Goal: Task Accomplishment & Management: Use online tool/utility

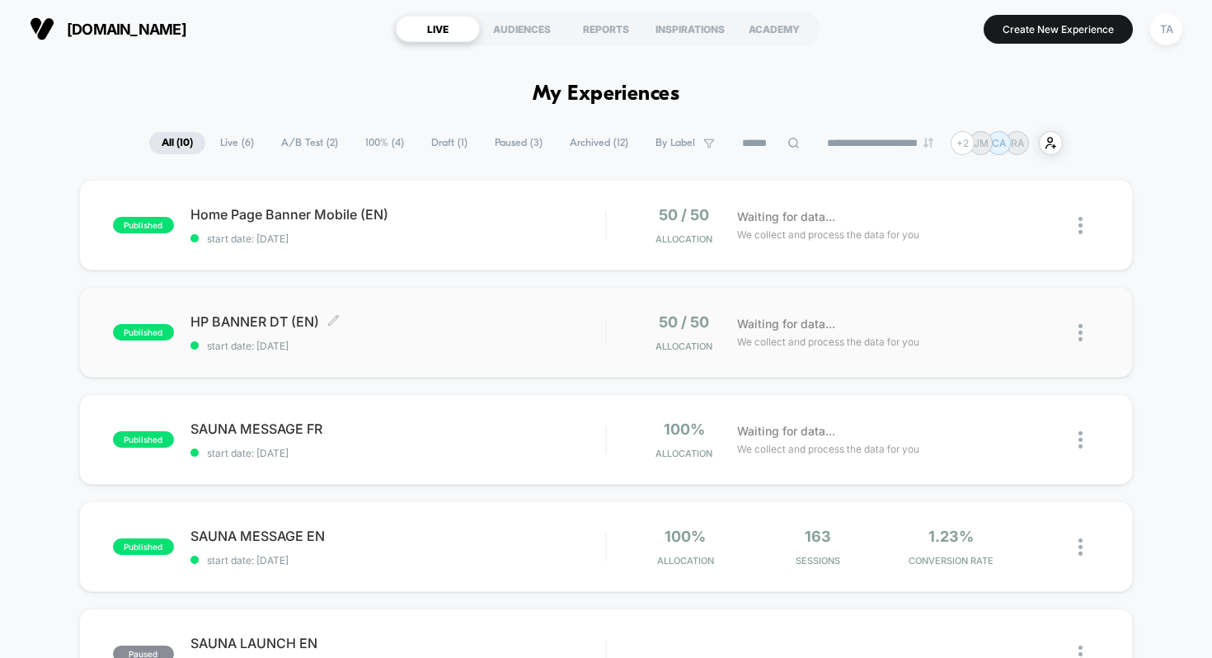
click at [242, 324] on span "HP BANNER DT (EN) Click to edit experience details" at bounding box center [399, 321] width 416 height 16
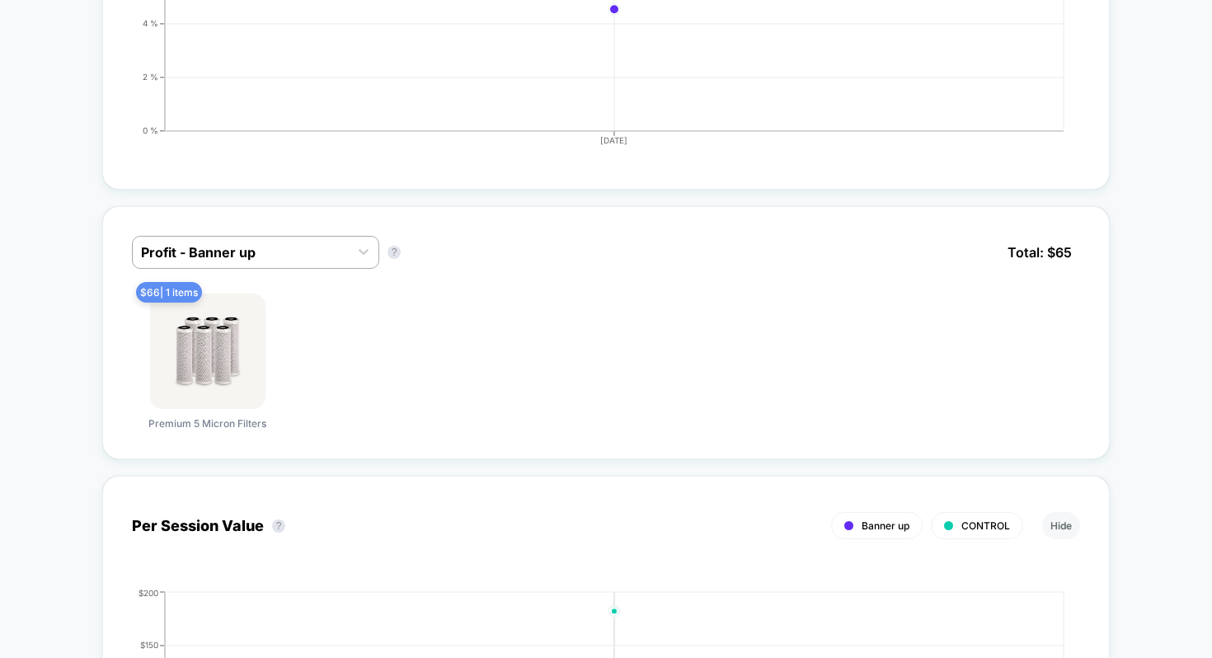
scroll to position [838, 0]
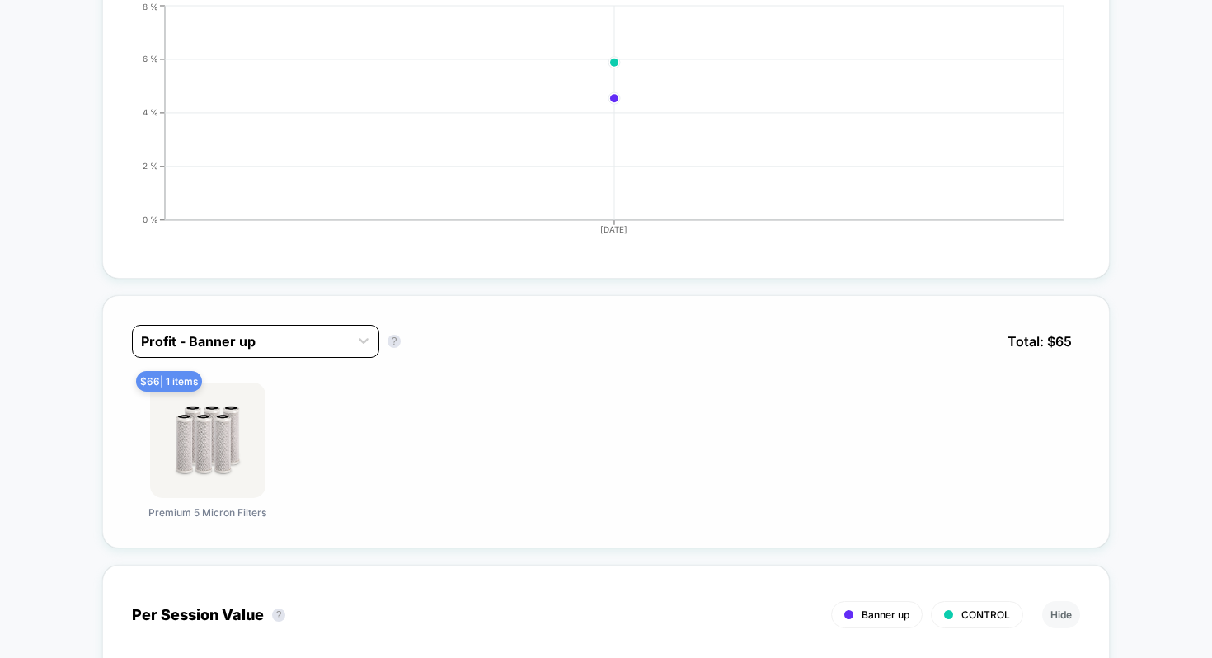
click at [324, 328] on div "Profit - Banner up" at bounding box center [241, 341] width 216 height 26
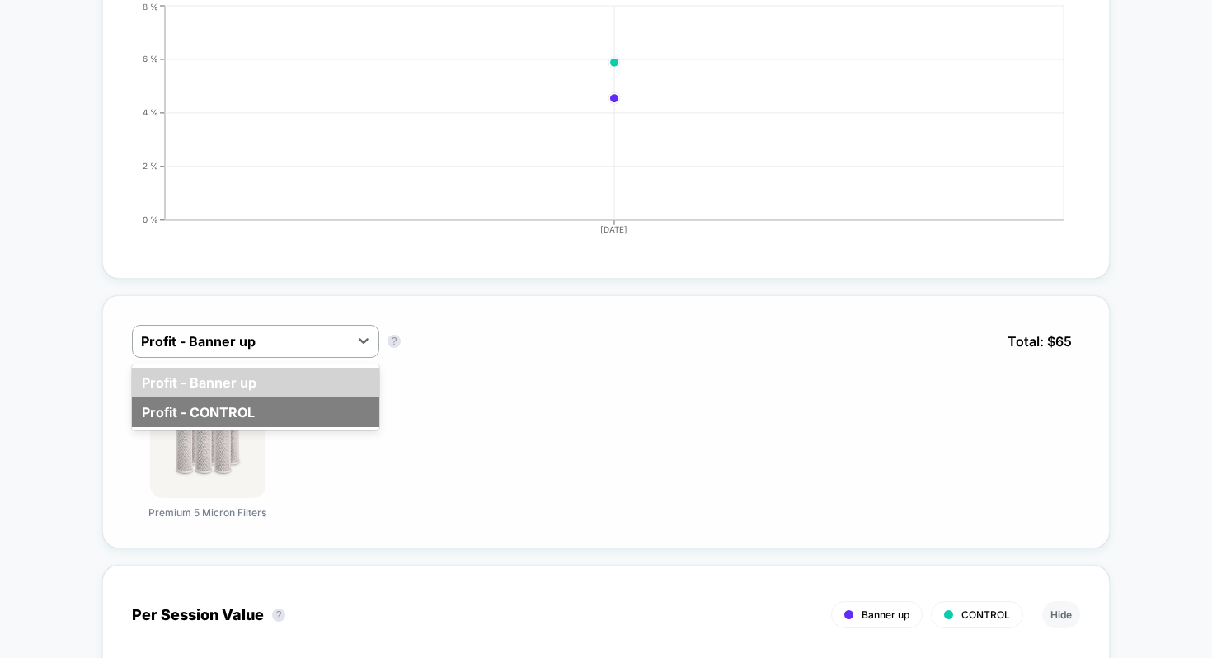
click at [243, 404] on div "Profit - CONTROL" at bounding box center [255, 413] width 247 height 30
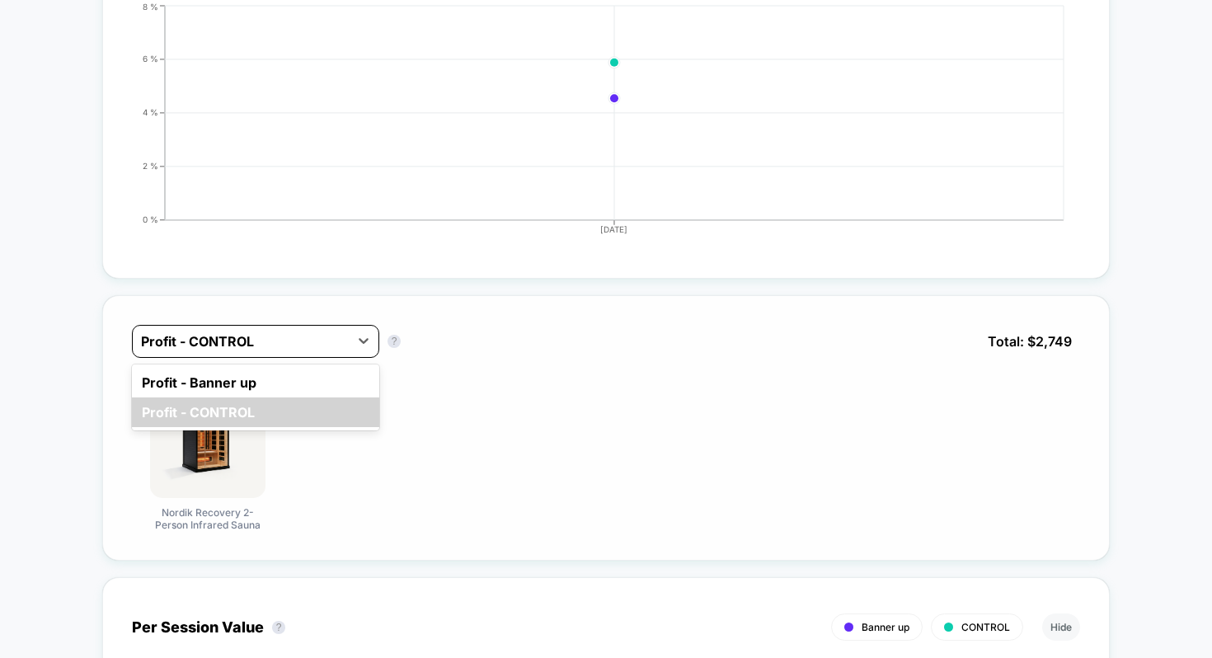
click at [320, 336] on div at bounding box center [241, 342] width 200 height 20
click at [266, 379] on div "Profit - Banner up" at bounding box center [255, 383] width 247 height 30
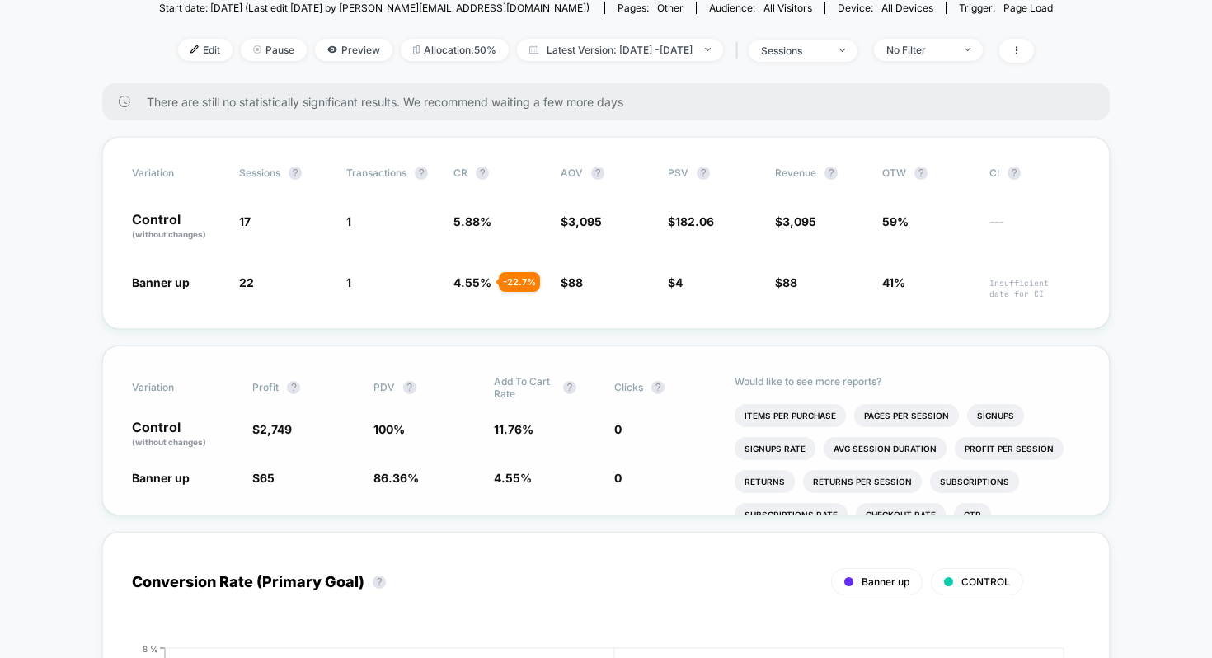
scroll to position [0, 0]
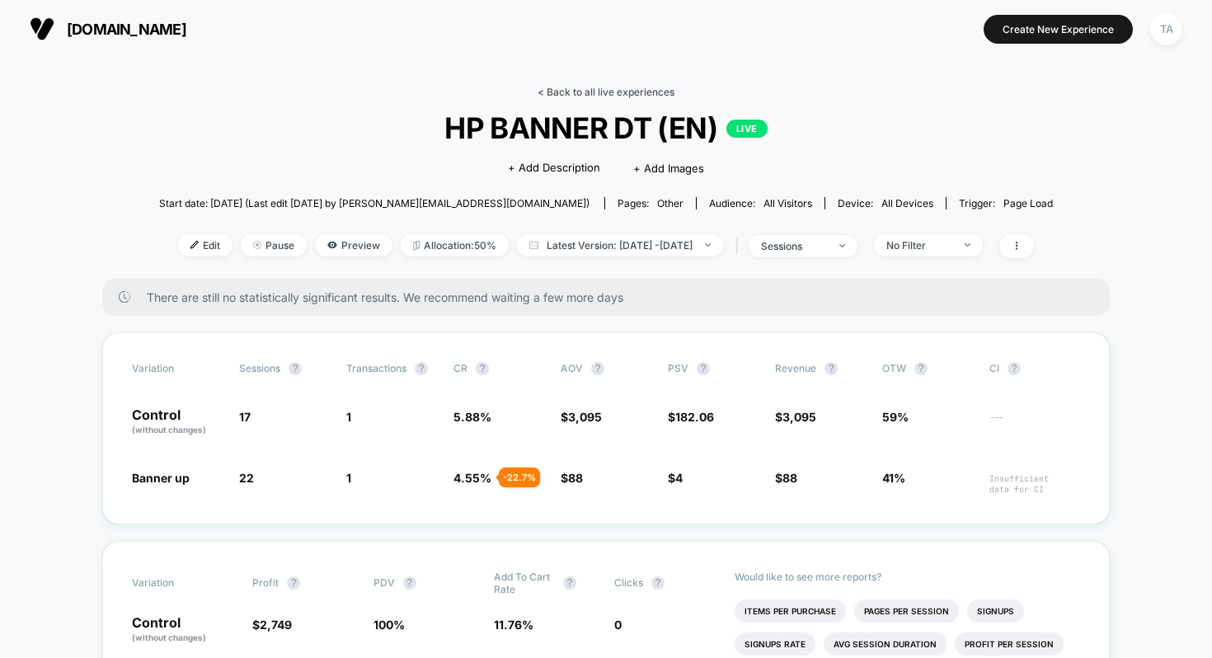
click at [553, 88] on link "< Back to all live experiences" at bounding box center [606, 92] width 137 height 12
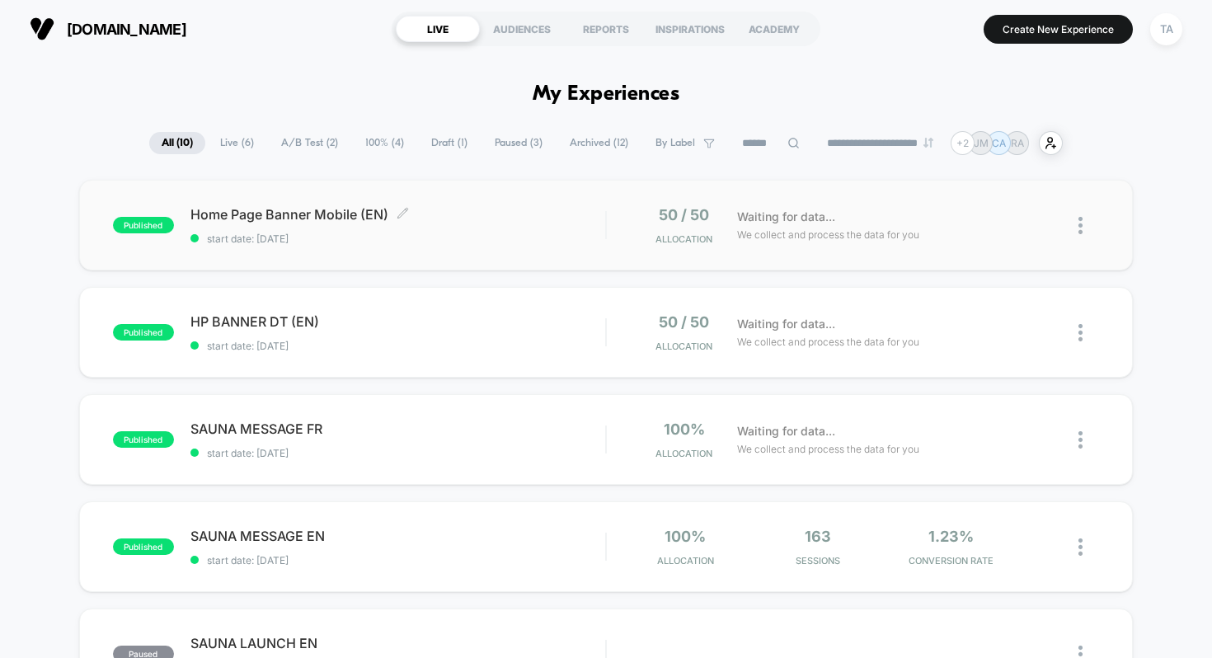
click at [278, 218] on span "Home Page Banner Mobile (EN) Click to edit experience details" at bounding box center [399, 214] width 416 height 16
click at [322, 329] on div "HP BANNER DT (EN) Click to edit experience details Click to edit experience det…" at bounding box center [399, 332] width 416 height 39
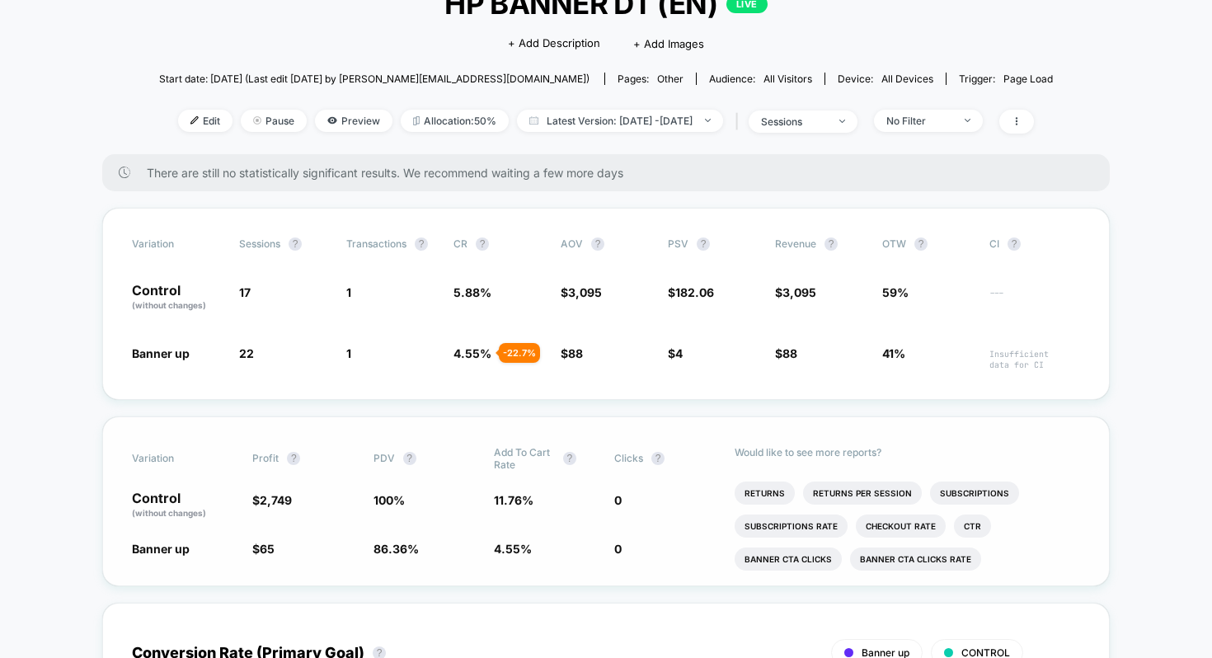
scroll to position [62, 0]
click at [807, 558] on li "Banner CTA clicks" at bounding box center [788, 557] width 107 height 23
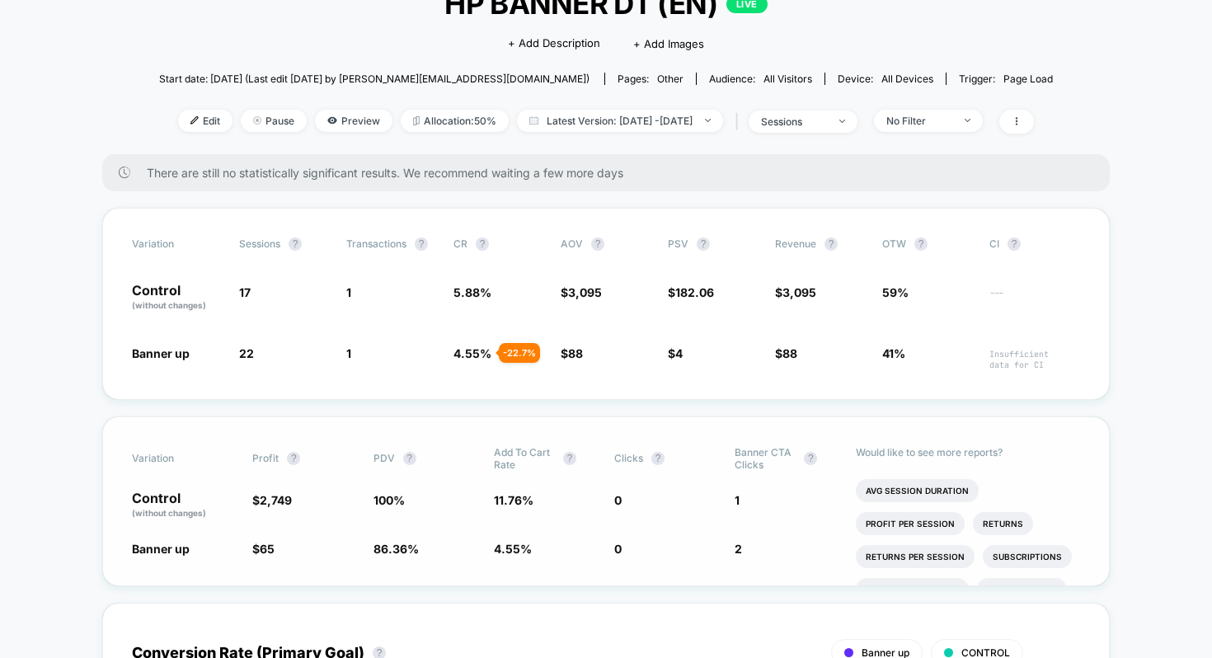
scroll to position [95, 0]
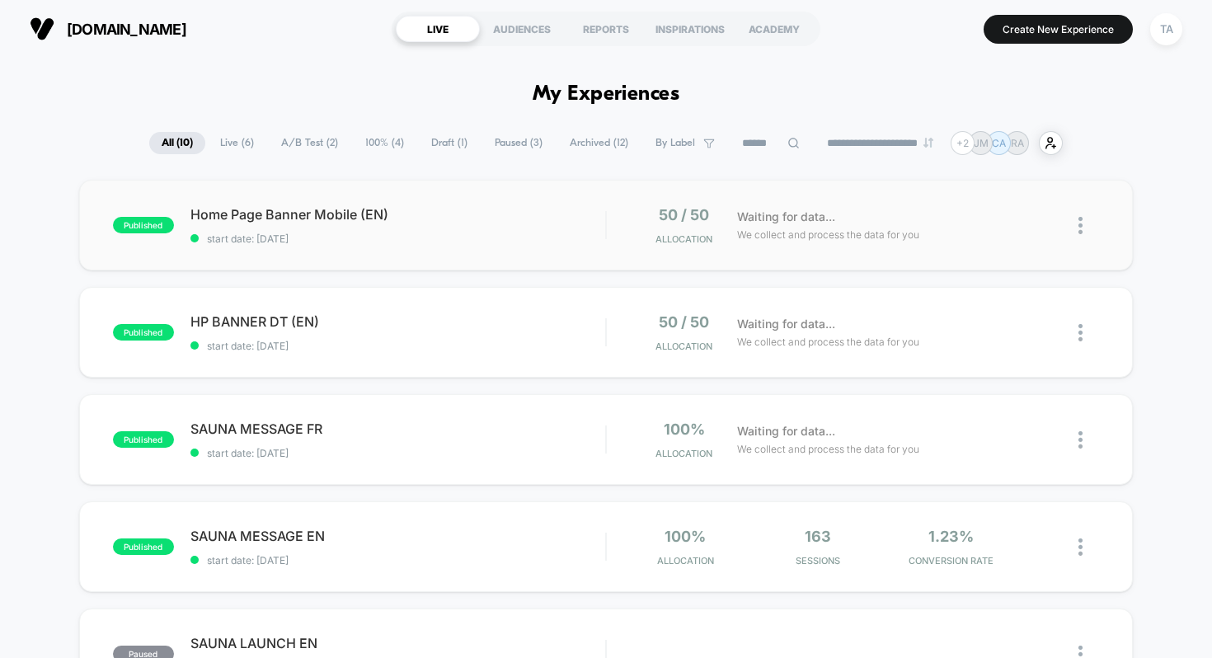
click at [257, 204] on div "published Home Page Banner Mobile (EN) start date: [DATE] 50 / 50 Allocation Wa…" at bounding box center [606, 225] width 1055 height 91
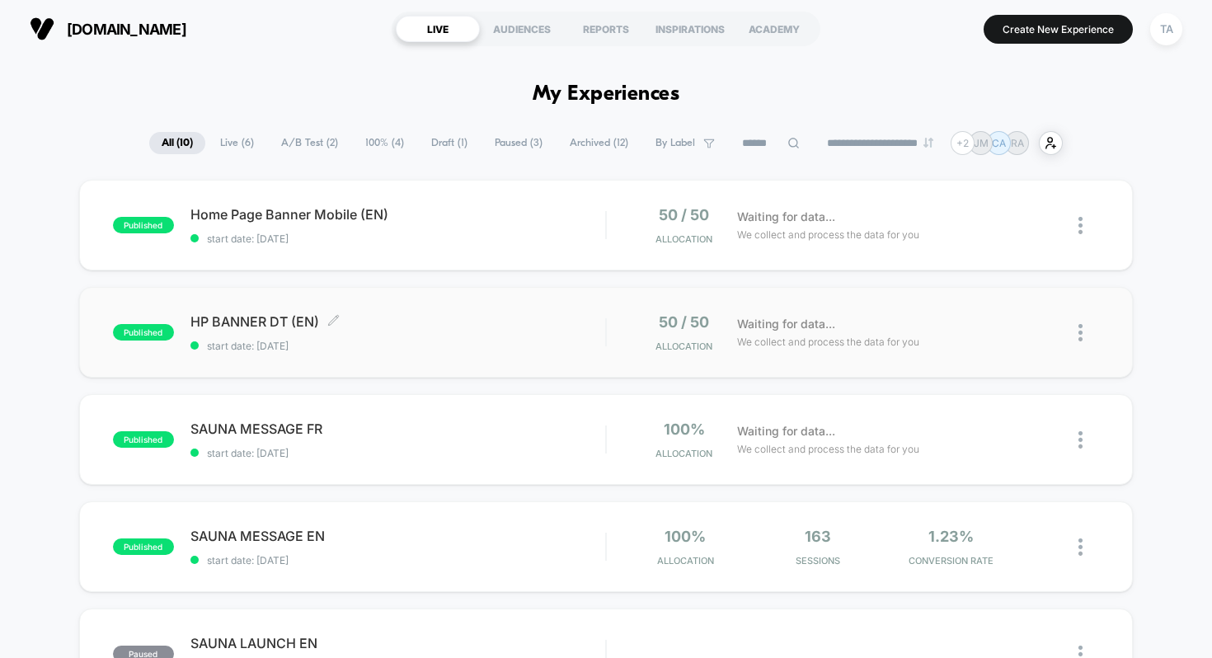
click at [230, 321] on span "HP BANNER DT (EN) Click to edit experience details" at bounding box center [399, 321] width 416 height 16
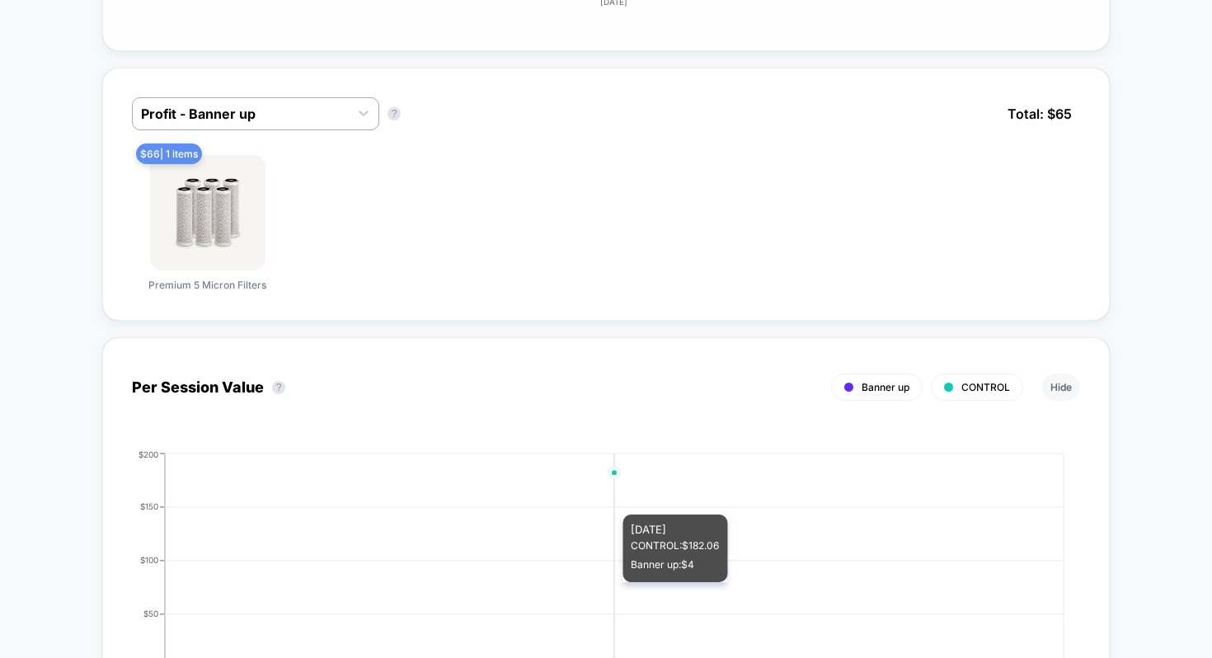
scroll to position [1081, 0]
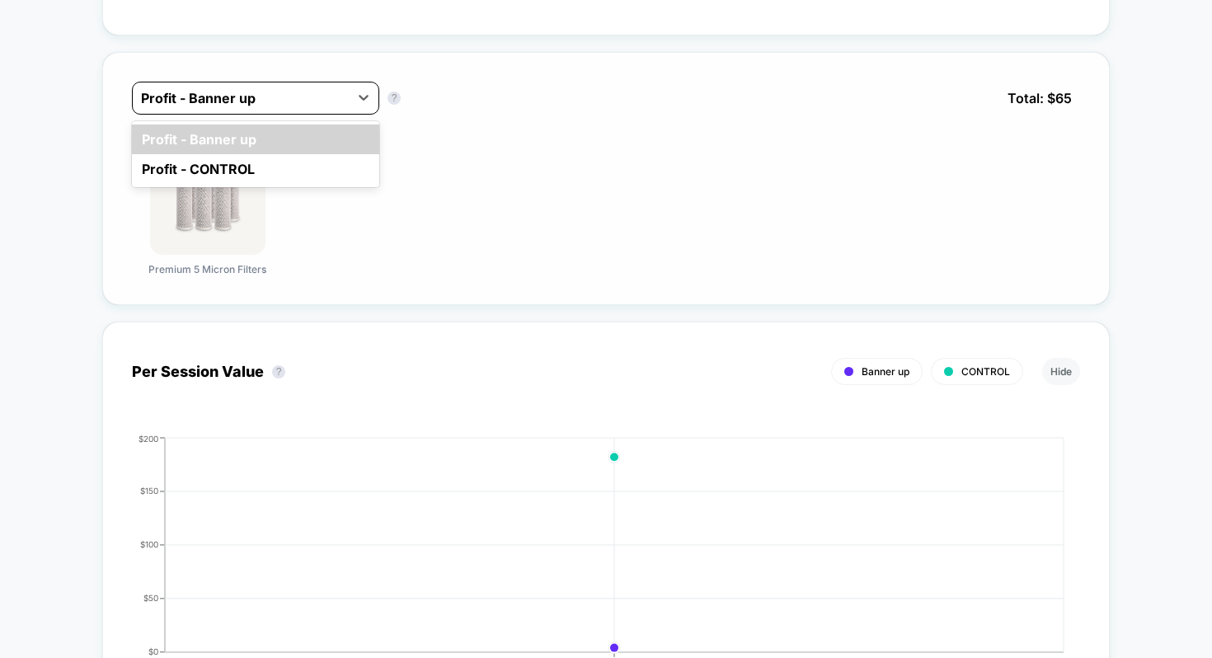
click at [306, 93] on div at bounding box center [241, 98] width 200 height 20
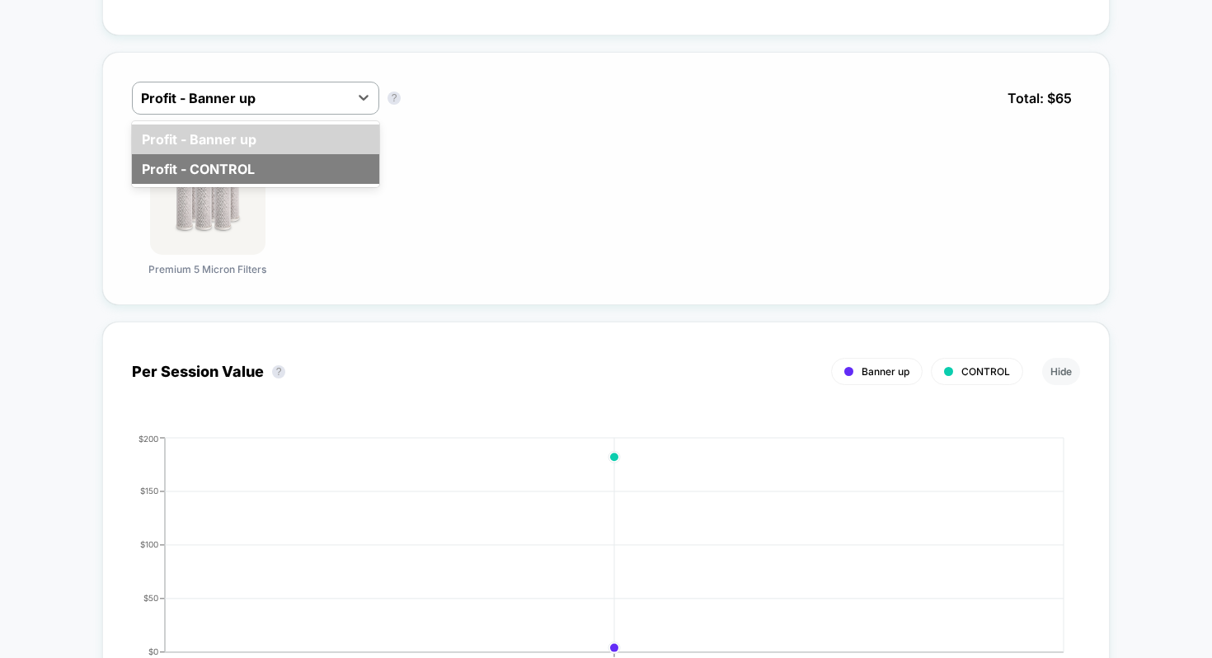
click at [242, 167] on div "Profit - CONTROL" at bounding box center [255, 169] width 247 height 30
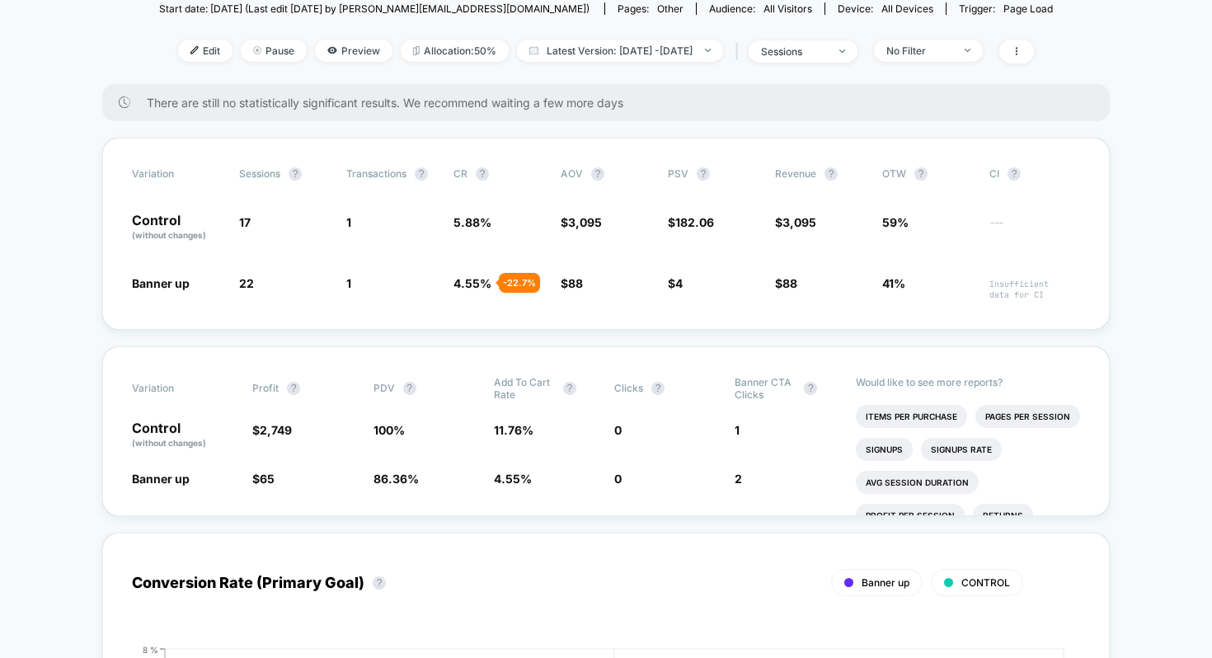
scroll to position [0, 0]
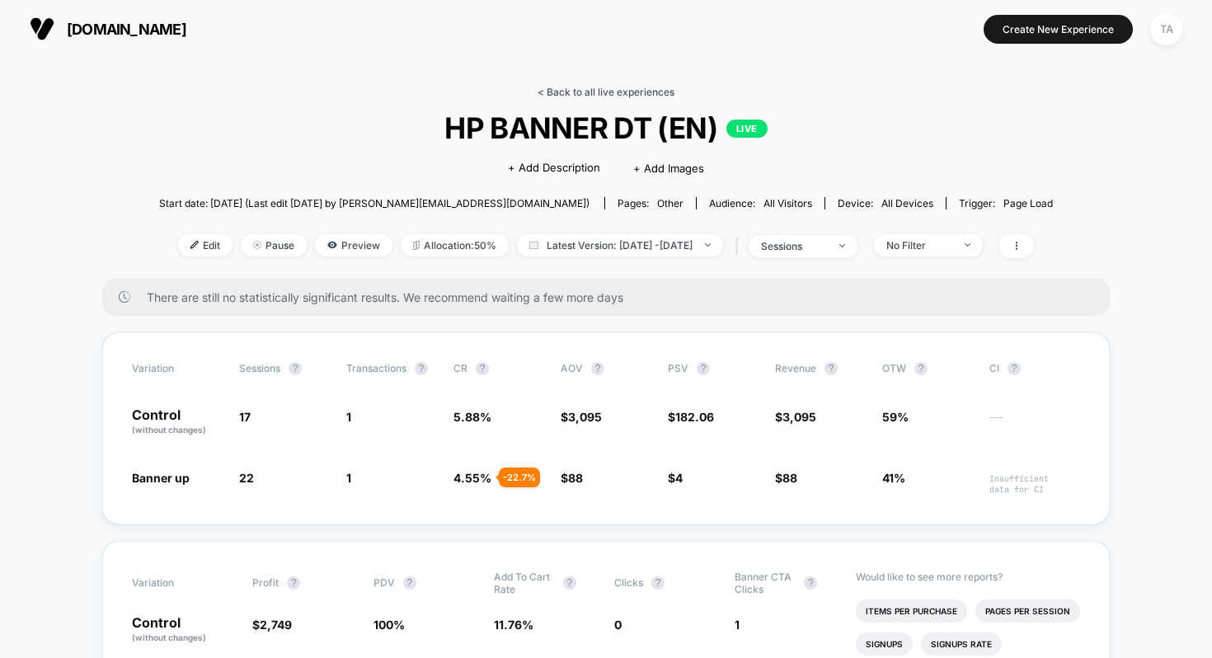
click at [554, 89] on link "< Back to all live experiences" at bounding box center [606, 92] width 137 height 12
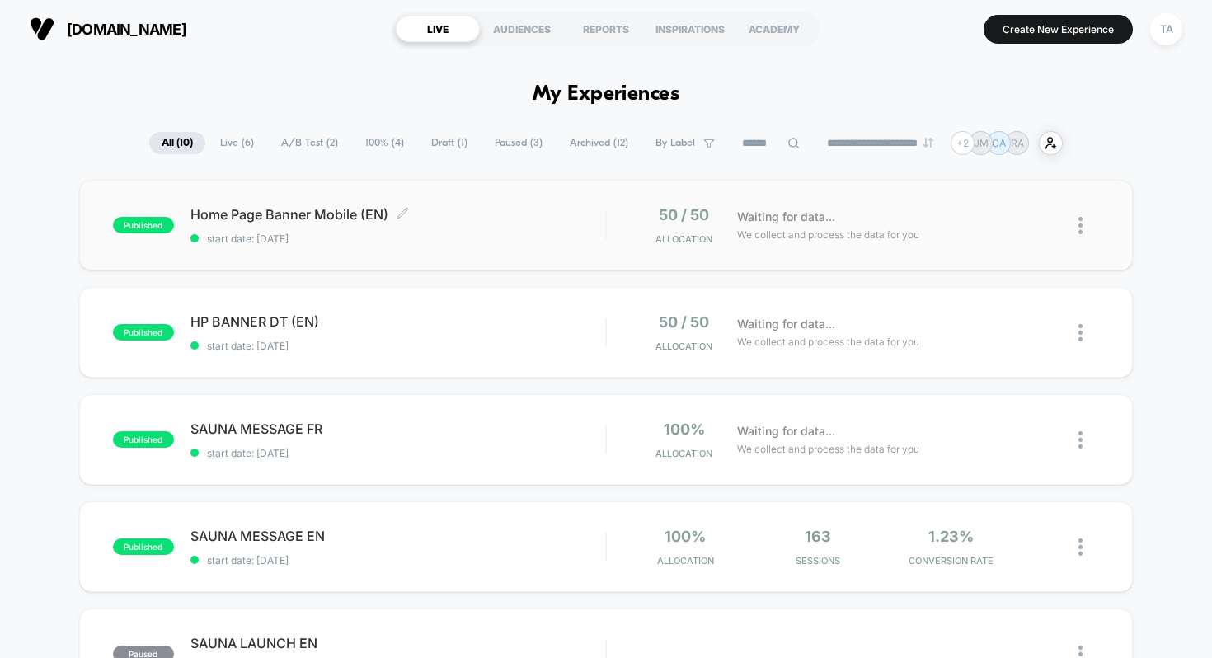
click at [326, 208] on span "Home Page Banner Mobile (EN) Click to edit experience details" at bounding box center [399, 214] width 416 height 16
